Goal: Contribute content: Add original content to the website for others to see

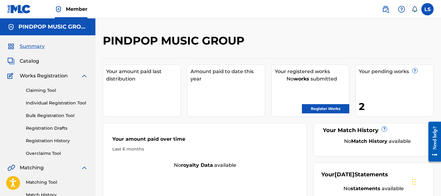
click at [62, 137] on div "Claiming Tool Individual Registration Tool Bulk Registration Tool Registration …" at bounding box center [47, 118] width 81 height 77
click at [61, 141] on link "Registration History" at bounding box center [57, 141] width 62 height 6
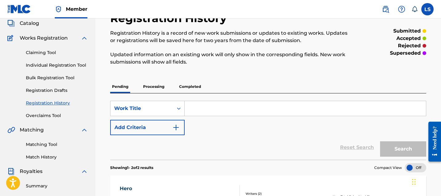
scroll to position [38, 0]
click at [194, 90] on p "Completed" at bounding box center [190, 87] width 26 height 13
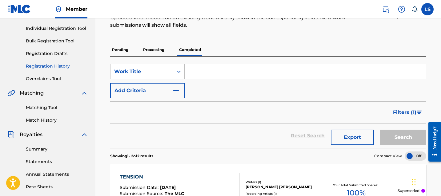
scroll to position [66, 0]
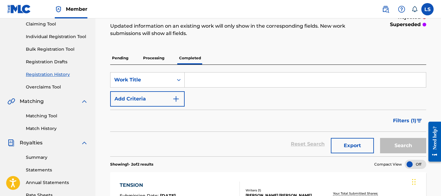
click at [65, 50] on link "Bulk Registration Tool" at bounding box center [57, 49] width 62 height 6
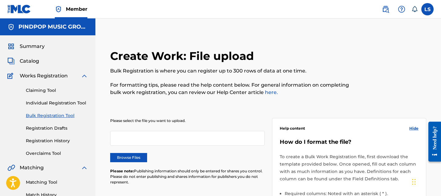
click at [122, 164] on div "Please select the file you want to upload. Browse Files Please note: Publishing…" at bounding box center [187, 155] width 154 height 74
click at [121, 159] on label "Browse Files" at bounding box center [128, 157] width 37 height 9
click at [0, 0] on input "Browse Files" at bounding box center [0, 0] width 0 height 0
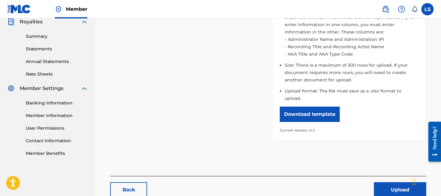
scroll to position [189, 0]
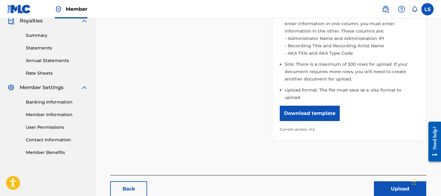
click at [396, 182] on button "Upload" at bounding box center [400, 189] width 52 height 15
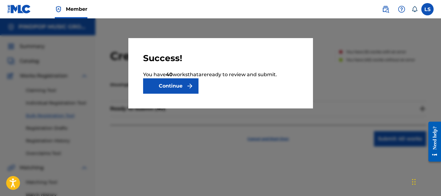
click at [174, 87] on button "Continue" at bounding box center [170, 85] width 55 height 15
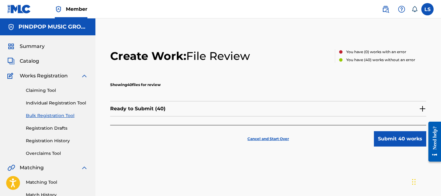
click at [251, 114] on div "Ready to Submit ( 40 )" at bounding box center [268, 108] width 316 height 15
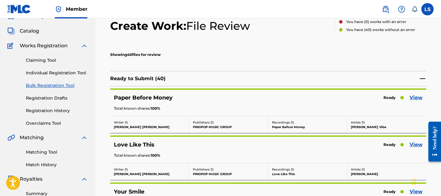
scroll to position [36, 0]
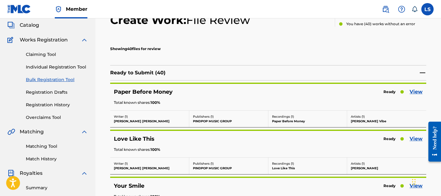
click at [419, 94] on link "View" at bounding box center [416, 91] width 13 height 7
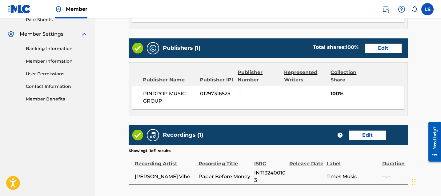
scroll to position [243, 0]
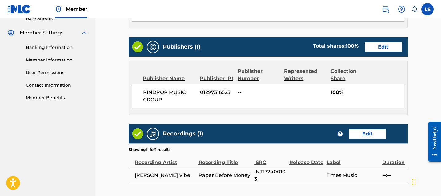
click at [365, 130] on link "Edit" at bounding box center [367, 134] width 37 height 9
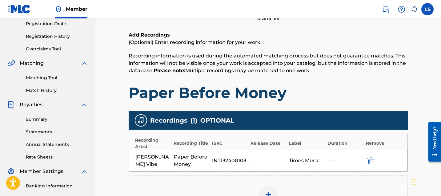
scroll to position [160, 0]
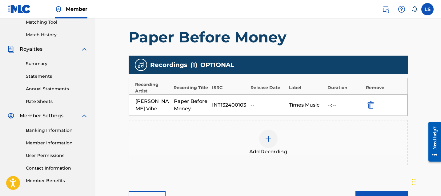
click at [326, 103] on div "[PERSON_NAME] Vibe Paper Before Money INT132400103 -- Times Music --:--" at bounding box center [268, 105] width 278 height 22
click at [228, 107] on div "INT132400103" at bounding box center [229, 105] width 35 height 7
copy div "INT132400103"
click at [261, 131] on div "Add Recording" at bounding box center [268, 143] width 278 height 26
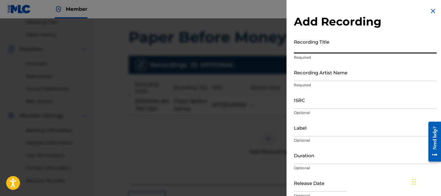
click at [328, 48] on input "Recording Title" at bounding box center [365, 45] width 143 height 18
click at [317, 65] on input "Recording Artist Name" at bounding box center [365, 73] width 143 height 18
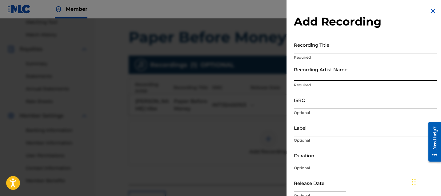
paste input "INT132400103"
type input "[PERSON_NAME]"
click at [305, 96] on input "ISRC" at bounding box center [365, 100] width 143 height 18
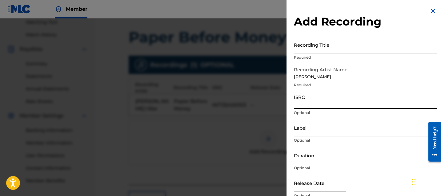
paste input "INT132400103"
type input "INT132400103"
click at [333, 45] on input "Recording Title" at bounding box center [365, 45] width 143 height 18
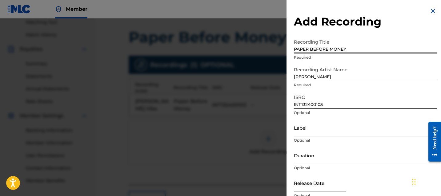
paste input "aper Before Money"
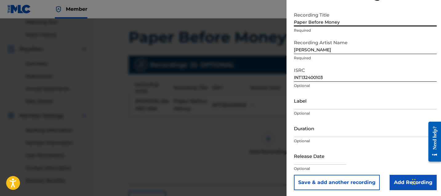
type input "Paper Before Money"
click at [337, 101] on input "Label" at bounding box center [365, 101] width 143 height 18
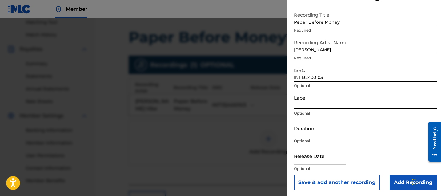
paste input "Times Music"
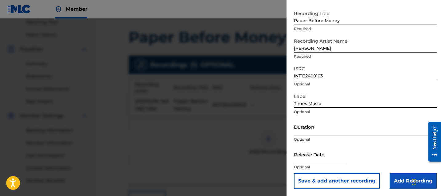
type input "Times Music"
click at [400, 179] on input "Add Recording" at bounding box center [413, 181] width 47 height 15
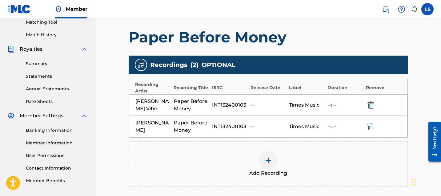
click at [369, 103] on img "submit" at bounding box center [370, 105] width 7 height 7
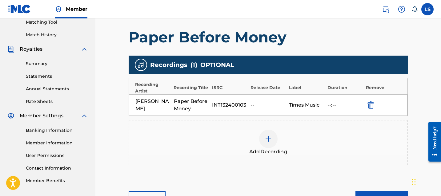
scroll to position [222, 0]
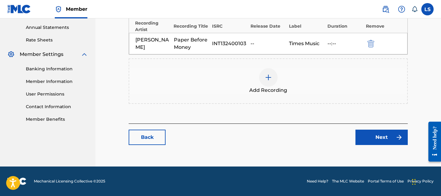
click at [377, 131] on link "Next" at bounding box center [381, 137] width 52 height 15
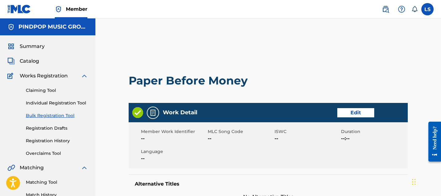
click at [357, 113] on link "Edit" at bounding box center [355, 112] width 37 height 9
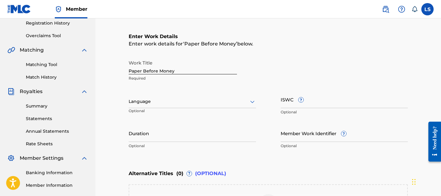
scroll to position [120, 0]
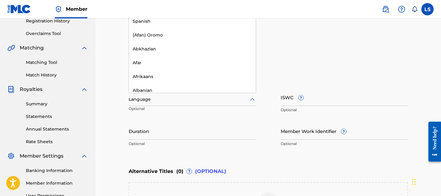
click at [195, 100] on div at bounding box center [192, 100] width 127 height 8
type input "PUN"
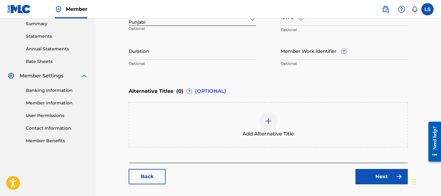
scroll to position [202, 0]
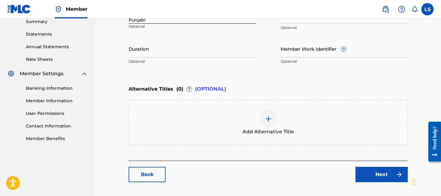
click at [365, 178] on link "Next" at bounding box center [381, 174] width 52 height 15
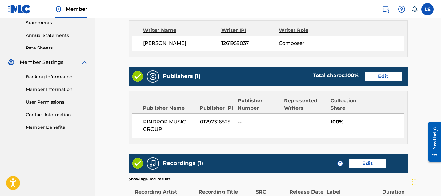
scroll to position [312, 0]
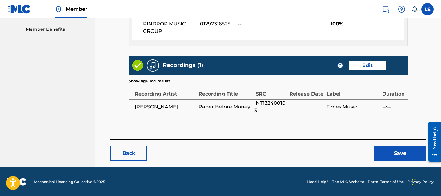
click at [380, 159] on button "Save" at bounding box center [400, 153] width 52 height 15
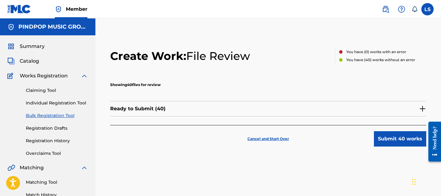
click at [341, 112] on div "Ready to Submit ( 40 )" at bounding box center [268, 108] width 316 height 15
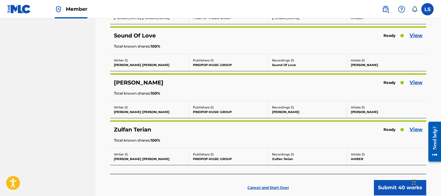
scroll to position [1869, 0]
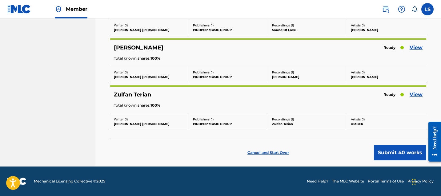
click at [396, 156] on button "Submit 40 works" at bounding box center [400, 152] width 52 height 15
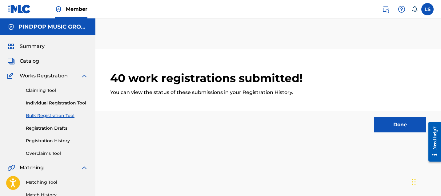
click at [262, 67] on div "40 work registrations submitted! You can view the status of these submissions i…" at bounding box center [268, 80] width 316 height 62
